Goal: Task Accomplishment & Management: Use online tool/utility

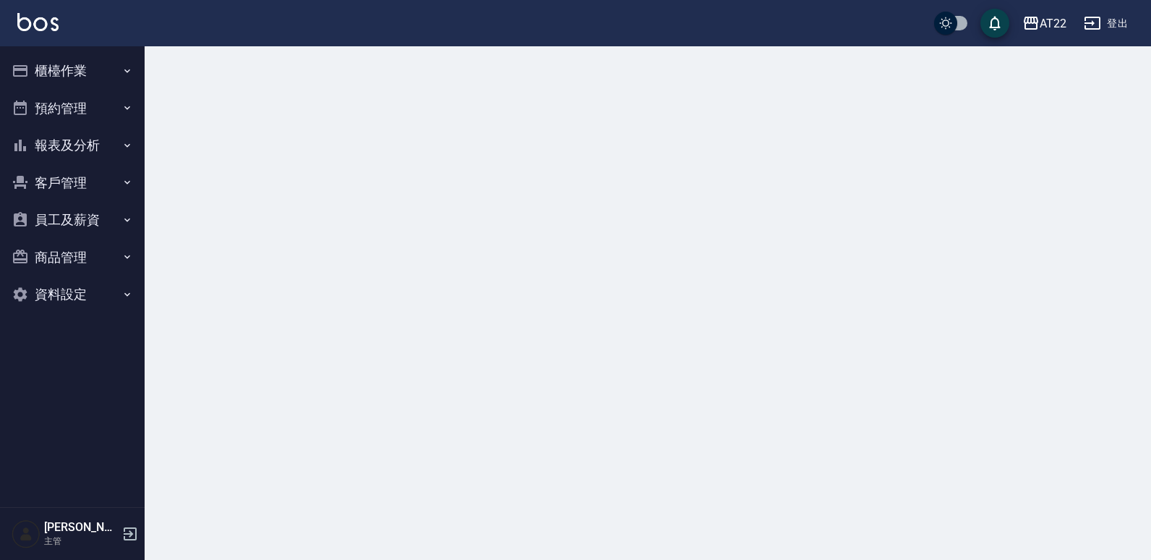
click at [121, 56] on button "櫃檯作業" at bounding box center [72, 71] width 133 height 38
click at [127, 63] on button "櫃檯作業" at bounding box center [72, 71] width 133 height 38
click at [96, 59] on button "櫃檯作業" at bounding box center [72, 71] width 133 height 38
click at [81, 61] on button "櫃檯作業" at bounding box center [72, 71] width 133 height 38
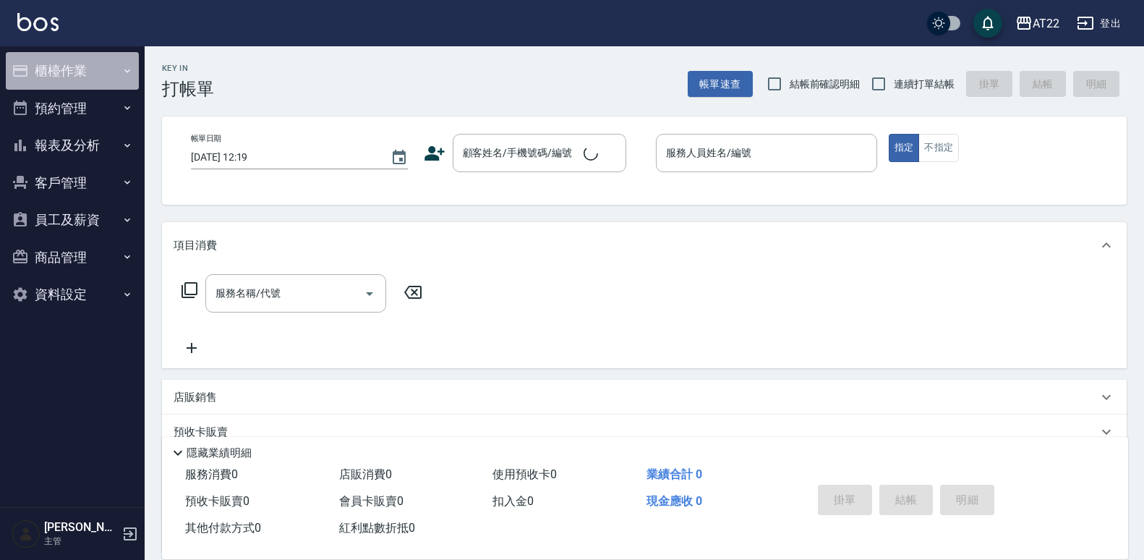
click at [80, 53] on button "櫃檯作業" at bounding box center [72, 71] width 133 height 38
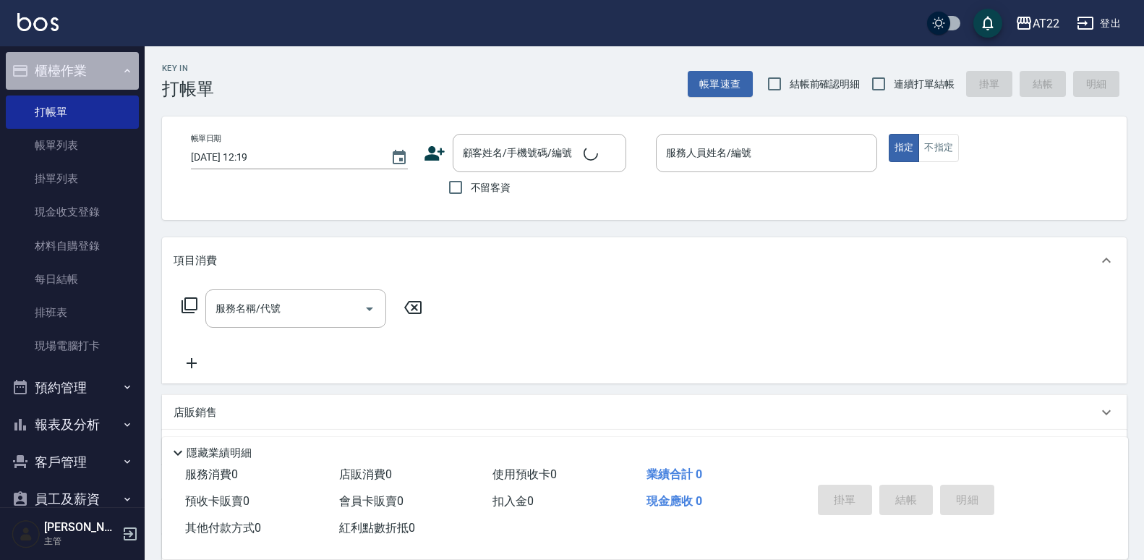
click at [79, 62] on button "櫃檯作業" at bounding box center [72, 71] width 133 height 38
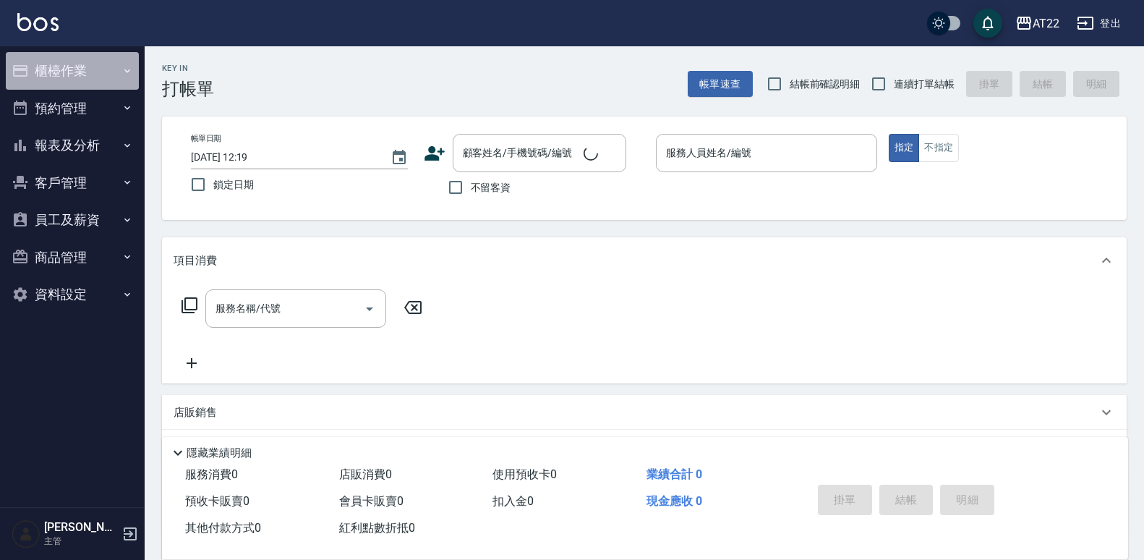
click at [89, 69] on button "櫃檯作業" at bounding box center [72, 71] width 133 height 38
click at [91, 74] on button "櫃檯作業" at bounding box center [72, 71] width 133 height 38
click at [97, 83] on button "櫃檯作業" at bounding box center [72, 71] width 133 height 38
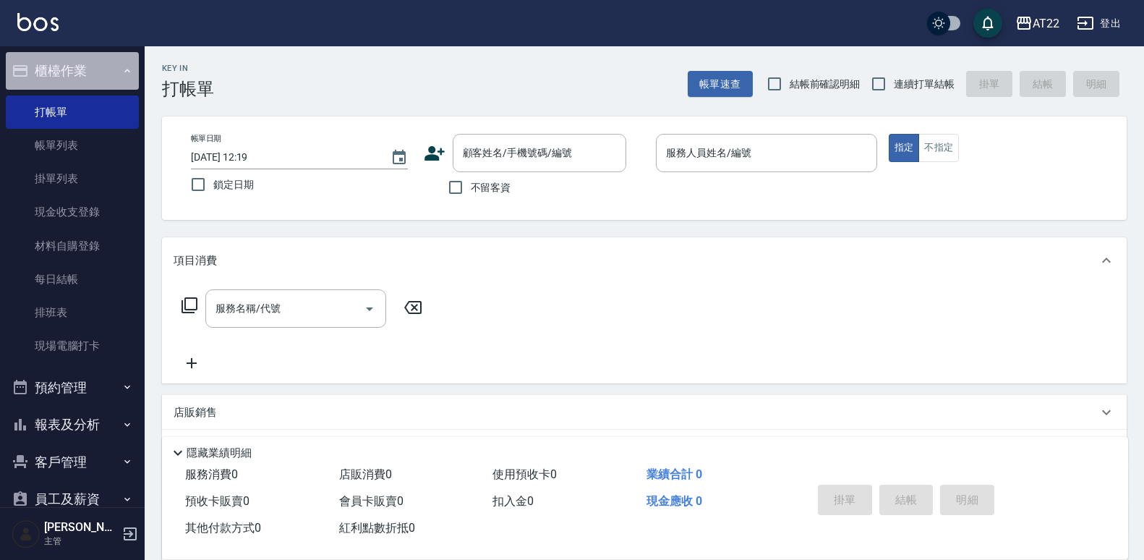
click at [117, 60] on button "櫃檯作業" at bounding box center [72, 71] width 133 height 38
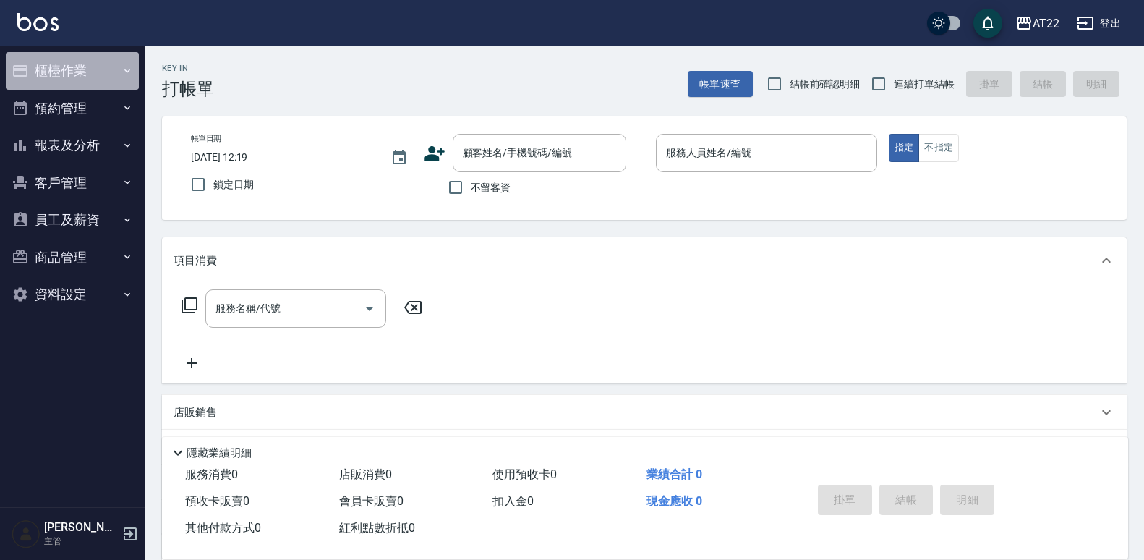
click at [107, 71] on button "櫃檯作業" at bounding box center [72, 71] width 133 height 38
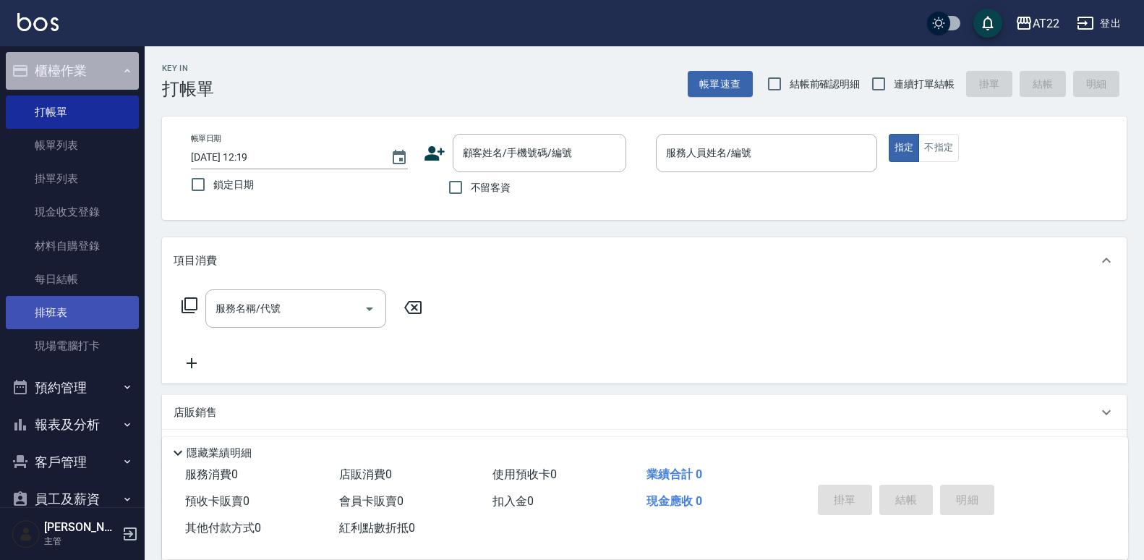
click at [74, 327] on link "排班表" at bounding box center [72, 312] width 133 height 33
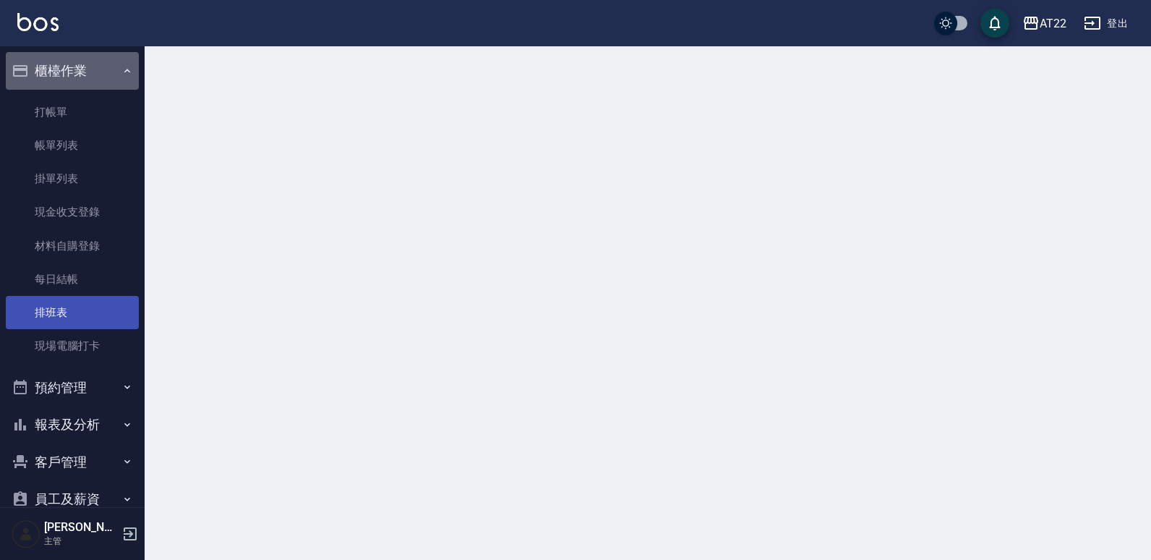
click at [69, 320] on link "排班表" at bounding box center [72, 312] width 133 height 33
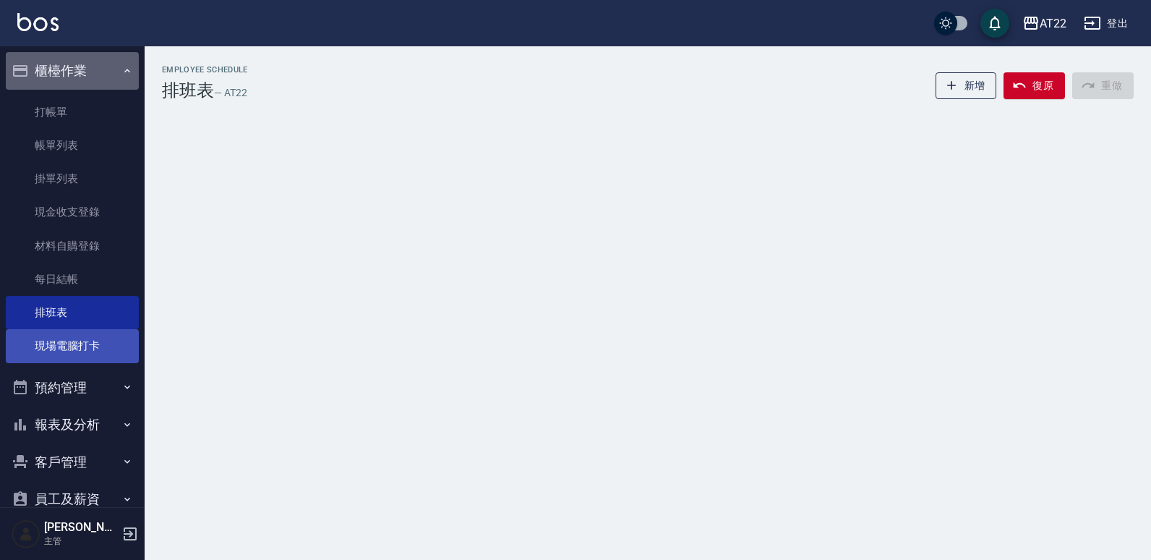
click at [86, 353] on link "現場電腦打卡" at bounding box center [72, 345] width 133 height 33
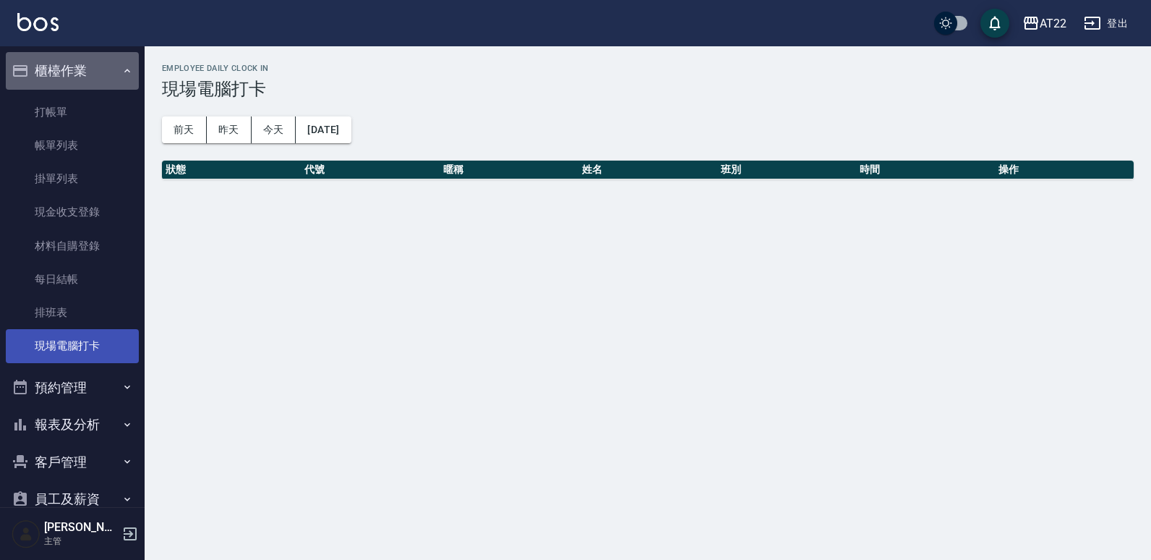
click at [89, 338] on link "現場電腦打卡" at bounding box center [72, 345] width 133 height 33
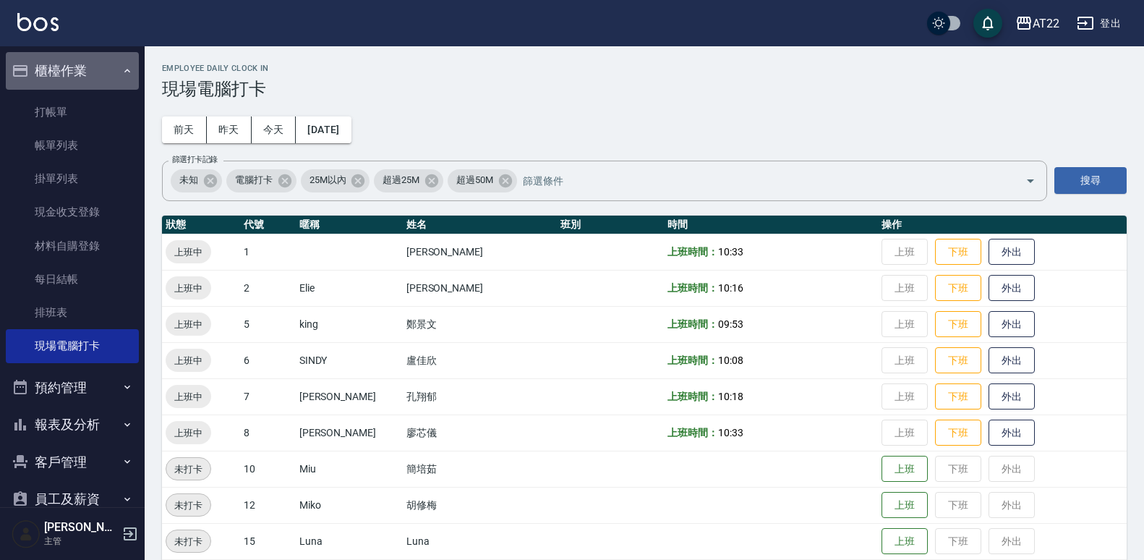
click at [762, 409] on td "上班時間： 10:18" at bounding box center [771, 396] width 214 height 36
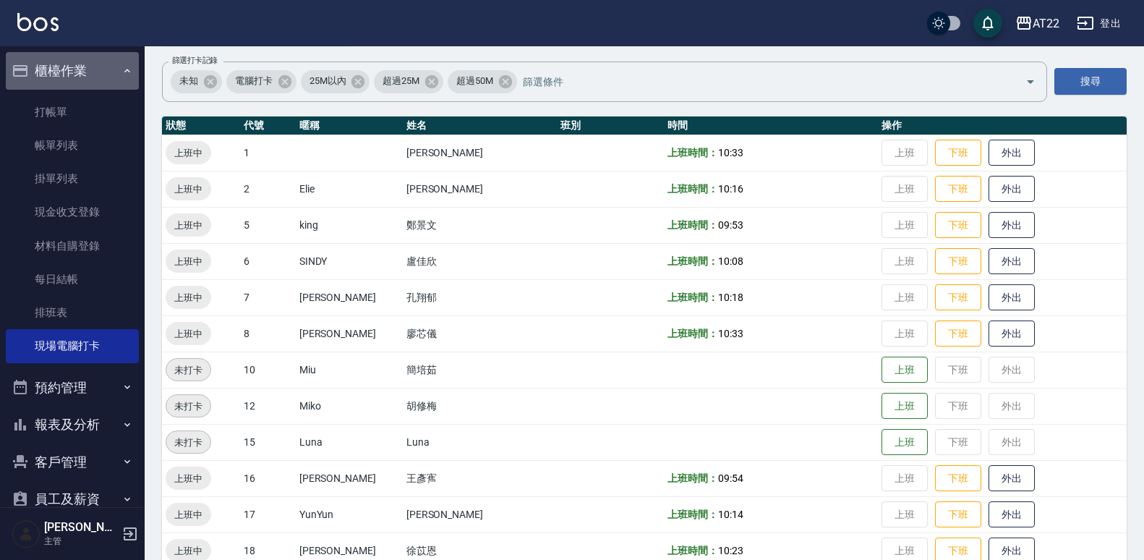
scroll to position [101, 0]
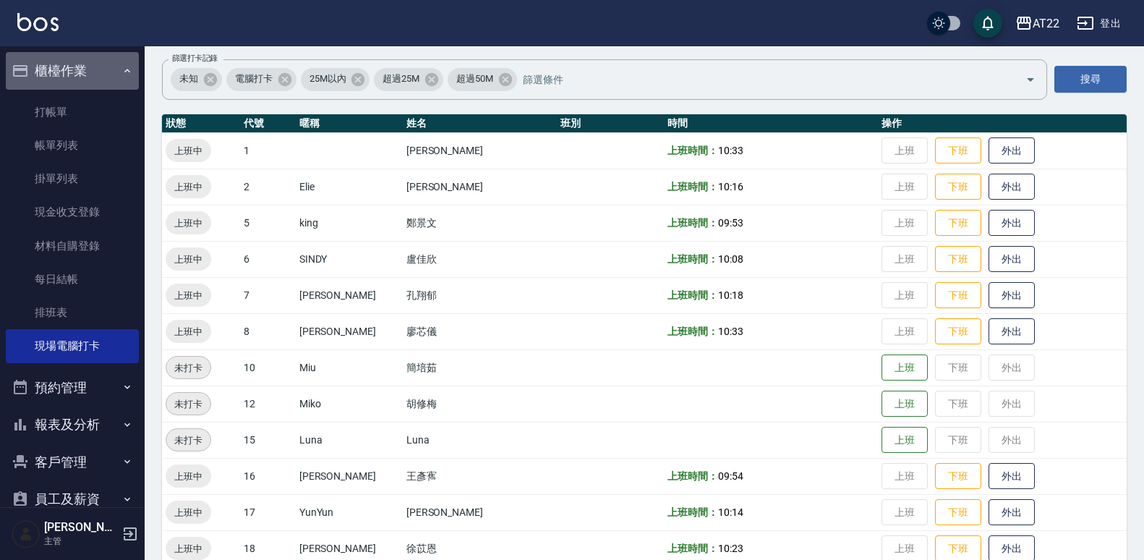
click at [803, 129] on th "時間" at bounding box center [771, 123] width 214 height 19
click at [810, 99] on div "未知 電腦打卡 25M以內 超過25M 超過50M 篩選打卡記錄" at bounding box center [604, 79] width 885 height 40
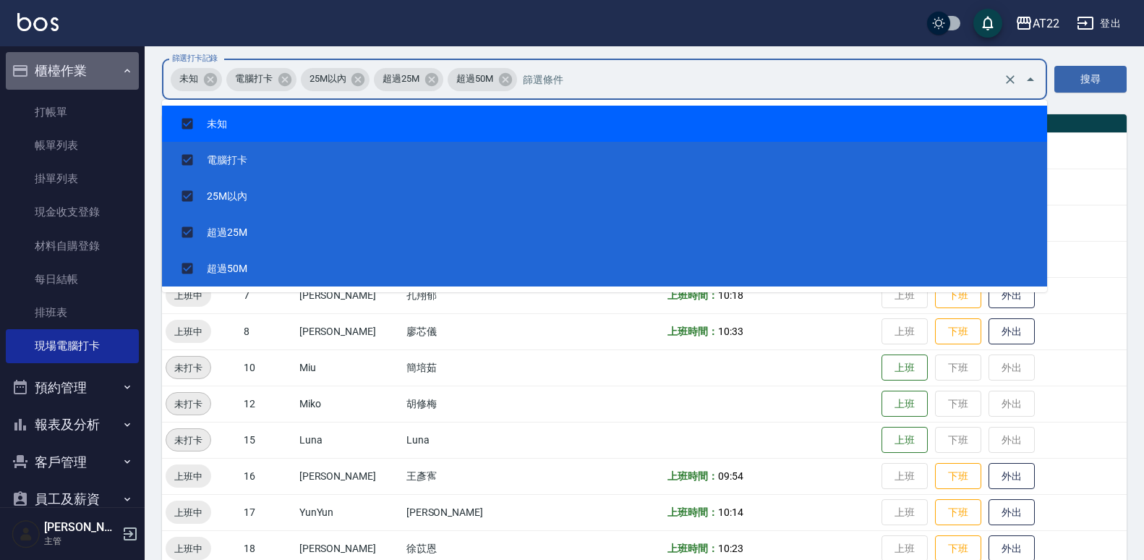
click at [836, 30] on div "AT22 登出" at bounding box center [572, 23] width 1144 height 46
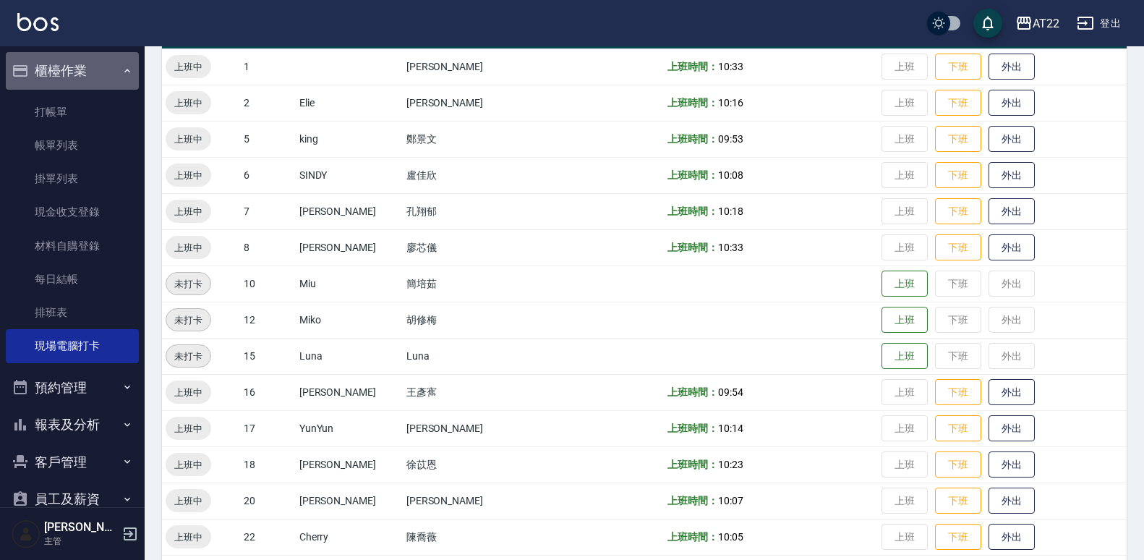
scroll to position [187, 0]
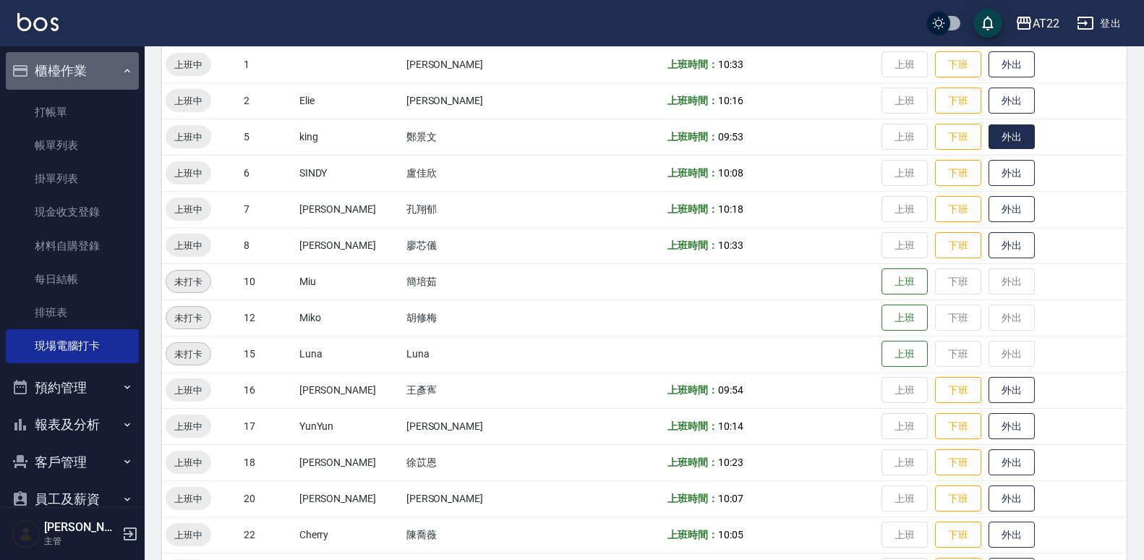
click at [988, 134] on button "外出" at bounding box center [1011, 136] width 46 height 25
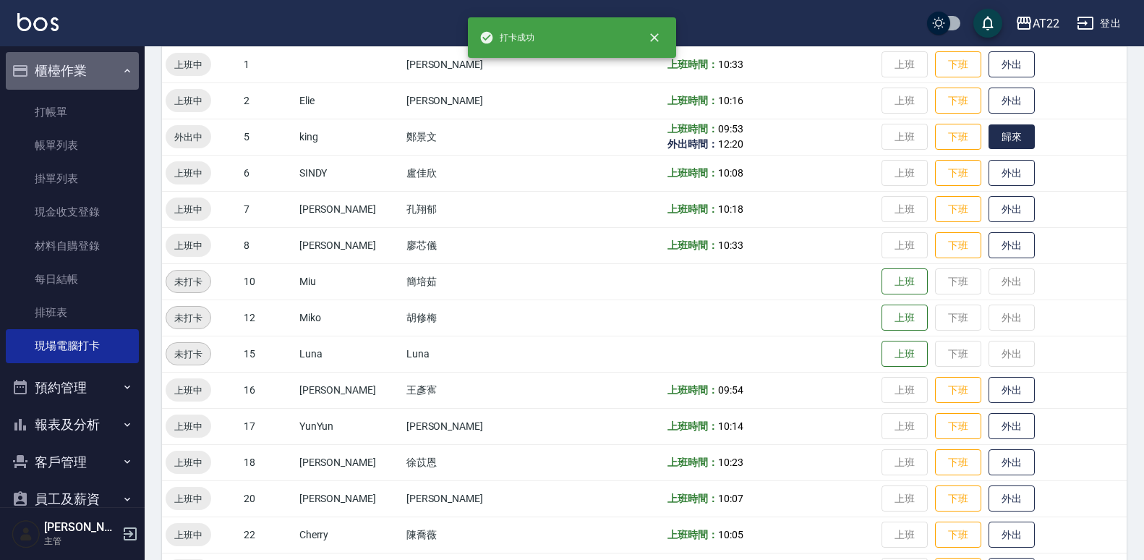
click at [1002, 133] on button "歸來" at bounding box center [1011, 136] width 46 height 25
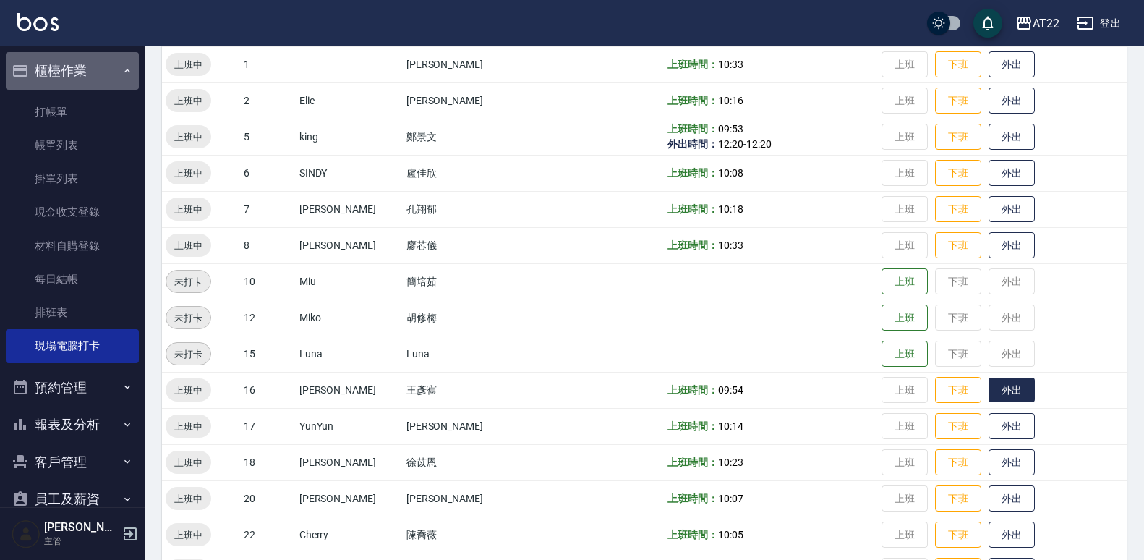
click at [1003, 388] on button "外出" at bounding box center [1011, 389] width 46 height 25
click at [988, 414] on button "外出" at bounding box center [1011, 426] width 46 height 25
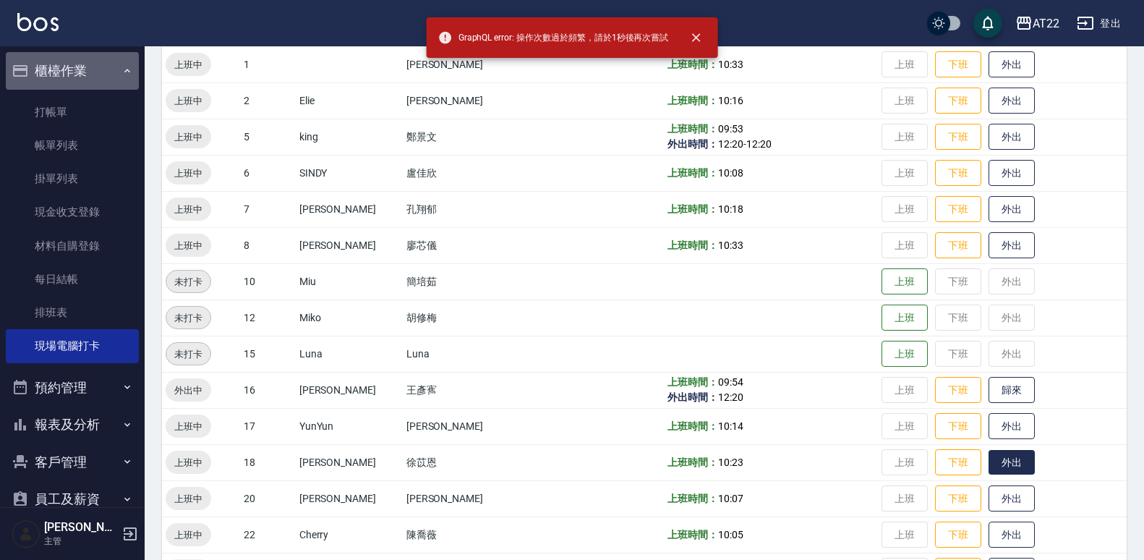
click at [995, 471] on button "外出" at bounding box center [1011, 462] width 46 height 25
click at [998, 503] on button "外出" at bounding box center [1011, 498] width 46 height 25
click at [998, 536] on button "外出" at bounding box center [1011, 534] width 46 height 25
click at [990, 539] on button "外出" at bounding box center [1011, 534] width 46 height 25
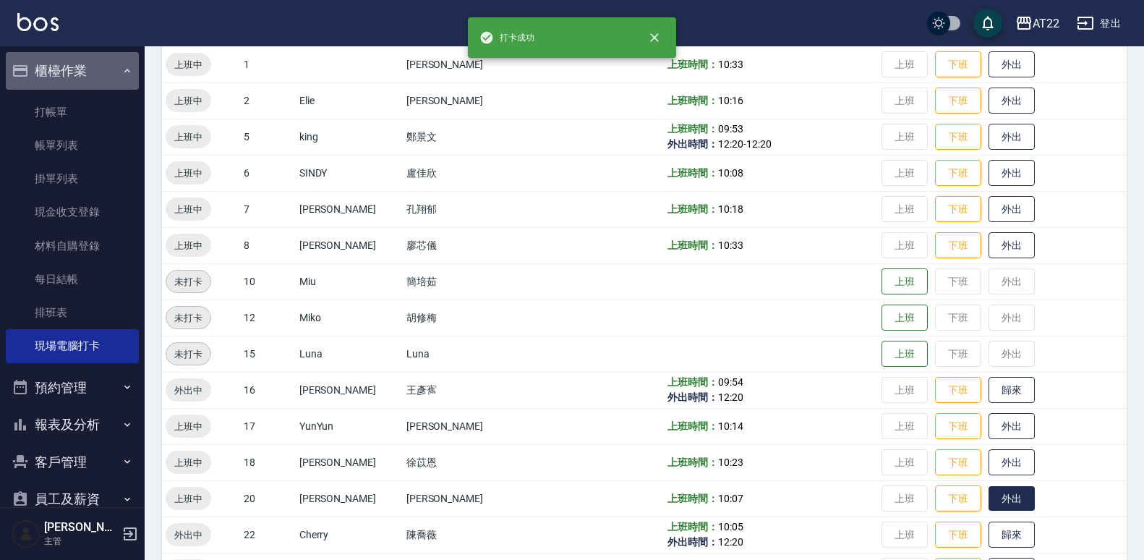
click at [994, 501] on button "外出" at bounding box center [1011, 498] width 46 height 25
click at [990, 458] on button "外出" at bounding box center [1011, 462] width 46 height 25
click at [990, 432] on button "外出" at bounding box center [1011, 426] width 46 height 25
click at [767, 500] on td "上班時間： 10:07 外出時間： 12:20" at bounding box center [771, 498] width 214 height 36
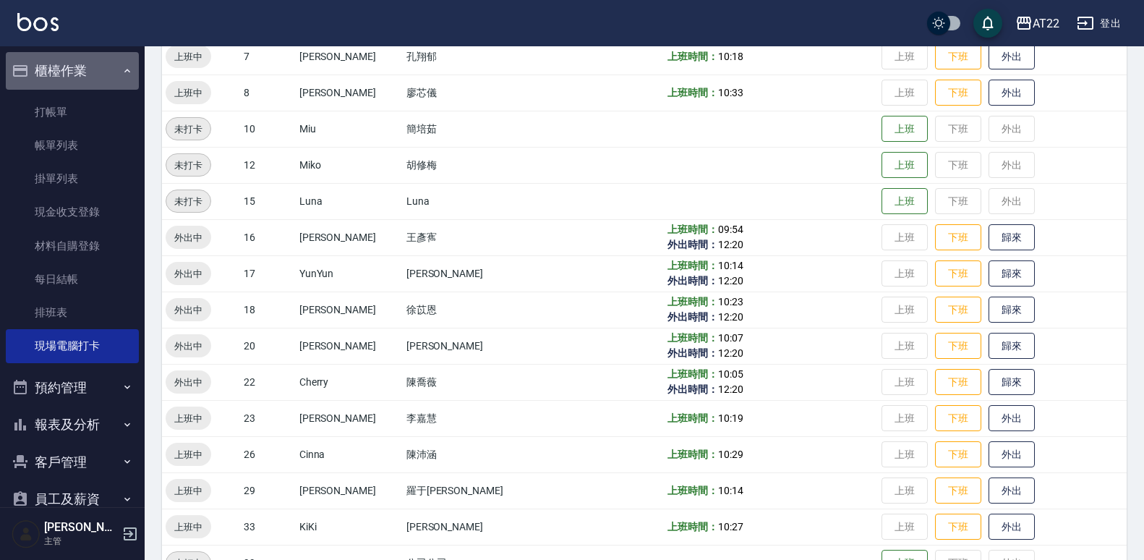
scroll to position [354, 0]
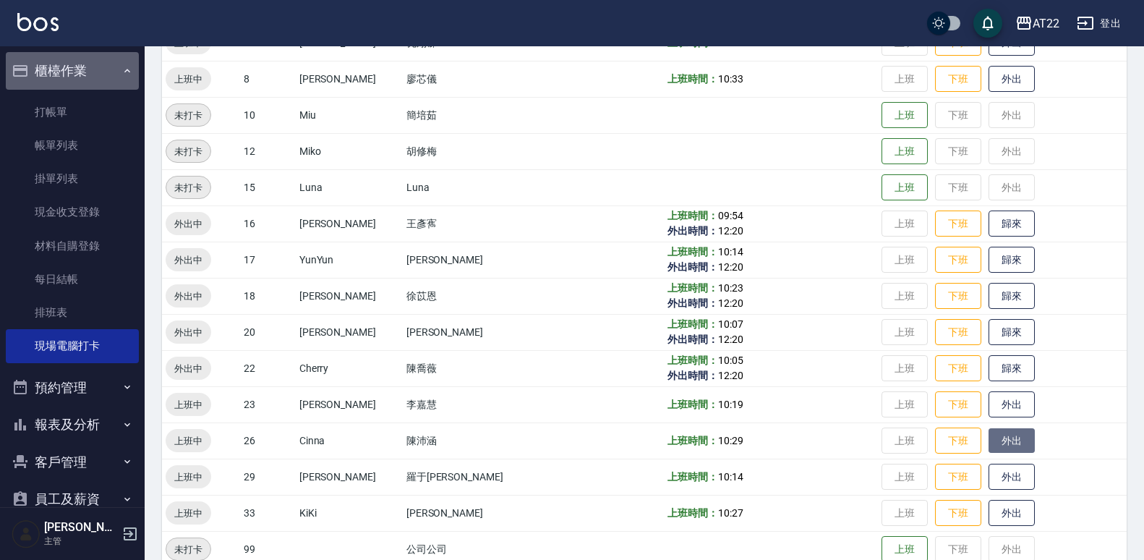
click at [988, 449] on button "外出" at bounding box center [1011, 440] width 46 height 25
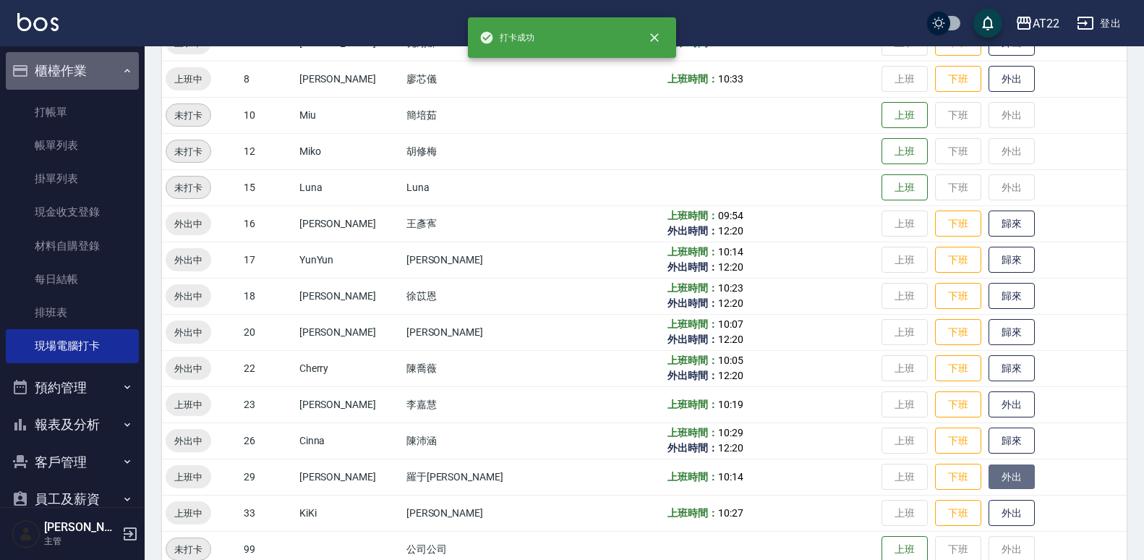
click at [988, 485] on button "外出" at bounding box center [1011, 476] width 46 height 25
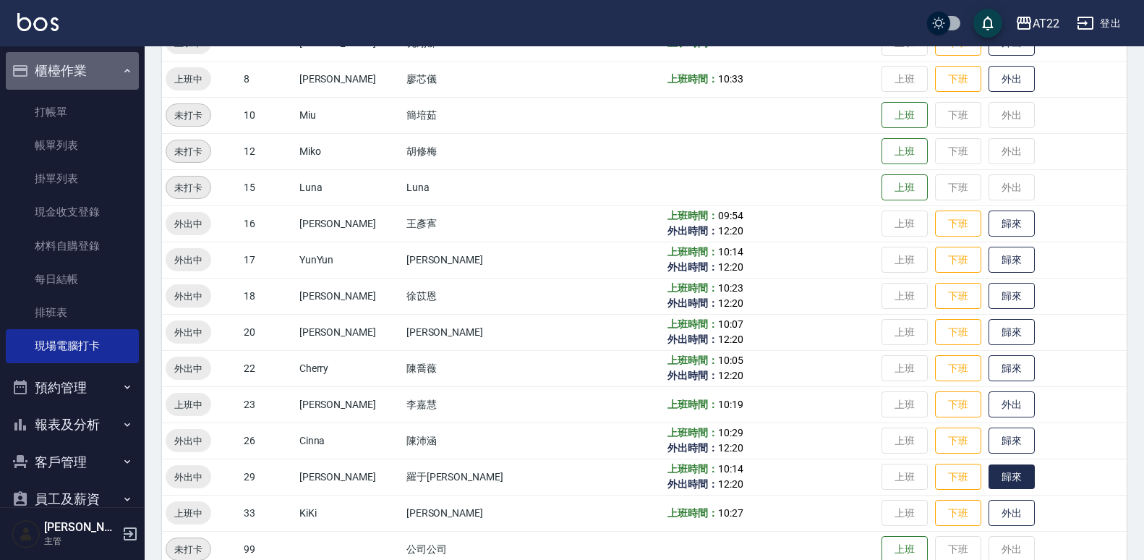
scroll to position [357, 0]
